Goal: Task Accomplishment & Management: Manage account settings

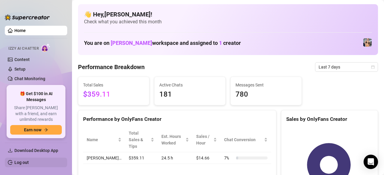
click at [29, 165] on link "Log out" at bounding box center [21, 162] width 14 height 5
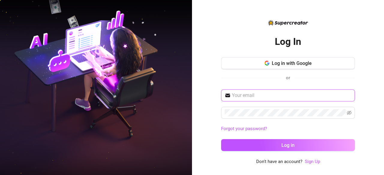
click at [266, 94] on input "text" at bounding box center [291, 95] width 119 height 7
type input "[EMAIL_ADDRESS][DOMAIN_NAME]"
click at [221, 139] on button "Log in" at bounding box center [288, 145] width 134 height 12
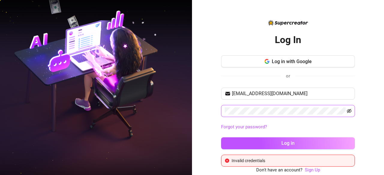
click at [351, 109] on icon "eye-invisible" at bounding box center [349, 111] width 5 height 5
click at [350, 109] on icon "eye" at bounding box center [349, 111] width 5 height 4
click at [350, 109] on icon "eye-invisible" at bounding box center [349, 111] width 5 height 4
click at [221, 138] on button "Log in" at bounding box center [288, 144] width 134 height 12
